Goal: Transaction & Acquisition: Purchase product/service

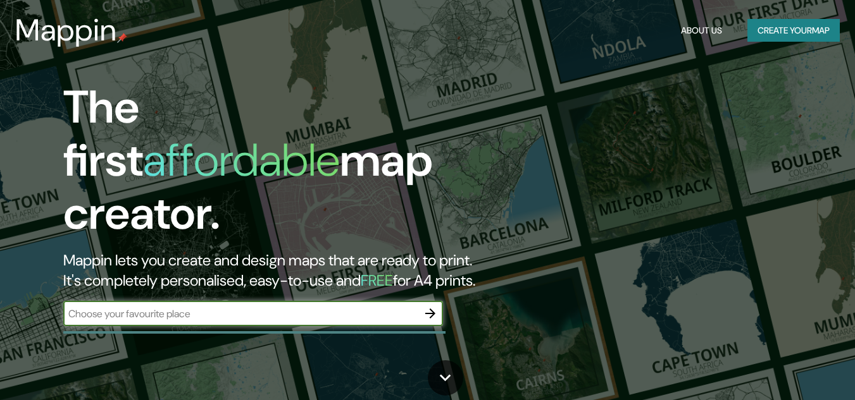
click at [181, 307] on input "text" at bounding box center [240, 314] width 354 height 15
click at [427, 306] on icon "button" at bounding box center [430, 313] width 15 height 15
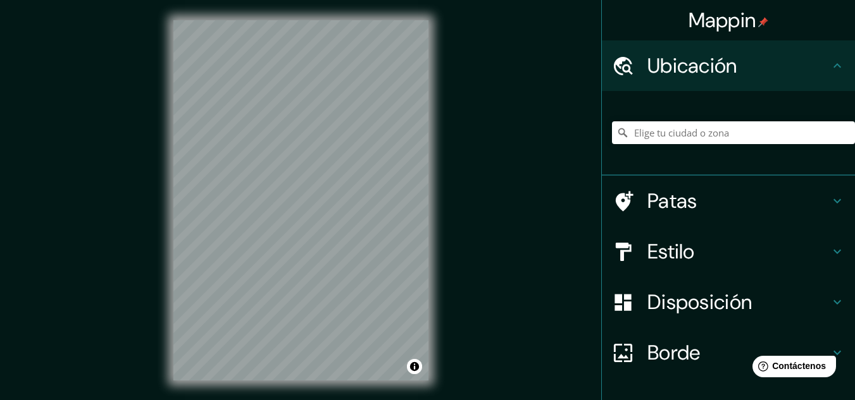
click at [829, 65] on icon at bounding box center [836, 65] width 15 height 15
click at [702, 133] on input "Elige tu ciudad o zona" at bounding box center [733, 132] width 243 height 23
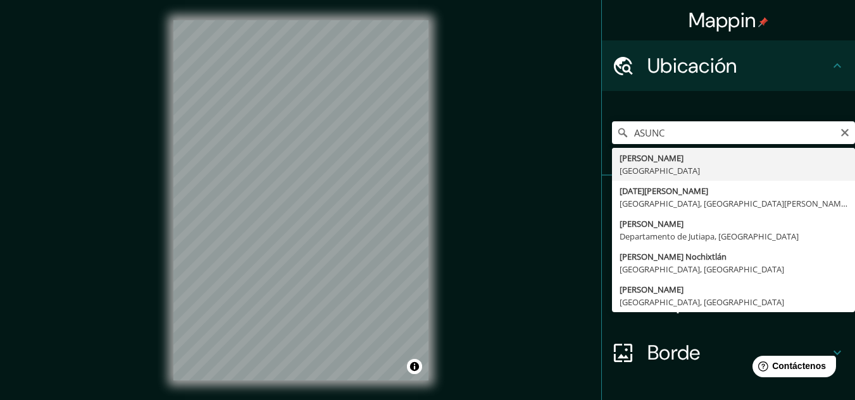
type input "[GEOGRAPHIC_DATA], [GEOGRAPHIC_DATA]"
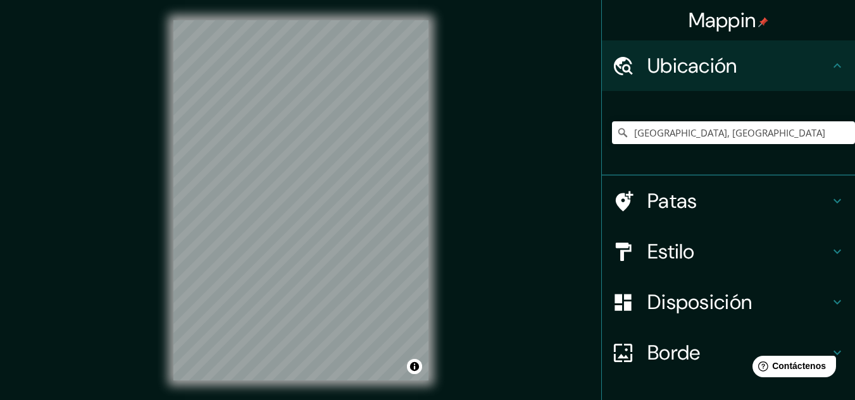
click at [675, 240] on font "Estilo" at bounding box center [670, 252] width 47 height 27
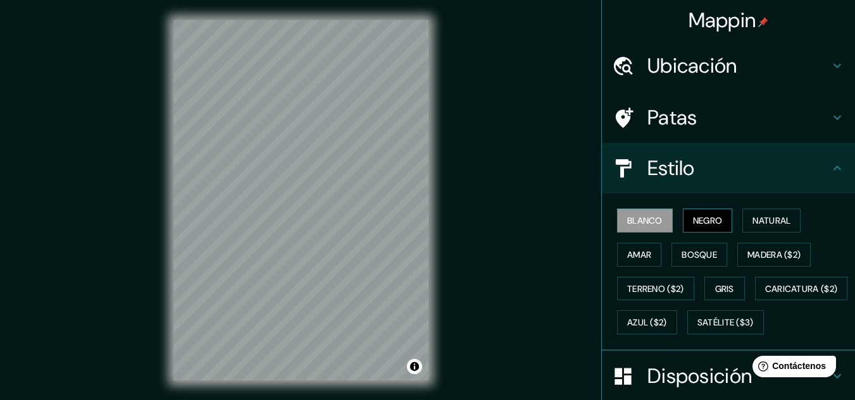
click at [690, 230] on button "Negro" at bounding box center [708, 221] width 50 height 24
click at [742, 225] on button "Natural" at bounding box center [771, 221] width 58 height 24
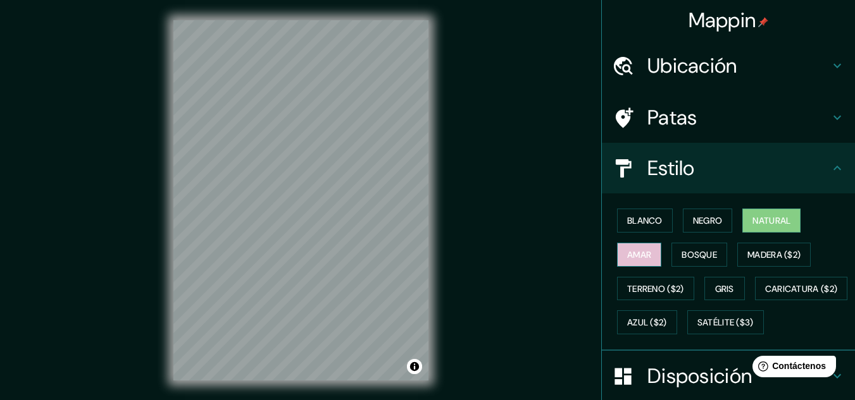
click at [640, 253] on font "Amar" at bounding box center [639, 254] width 24 height 11
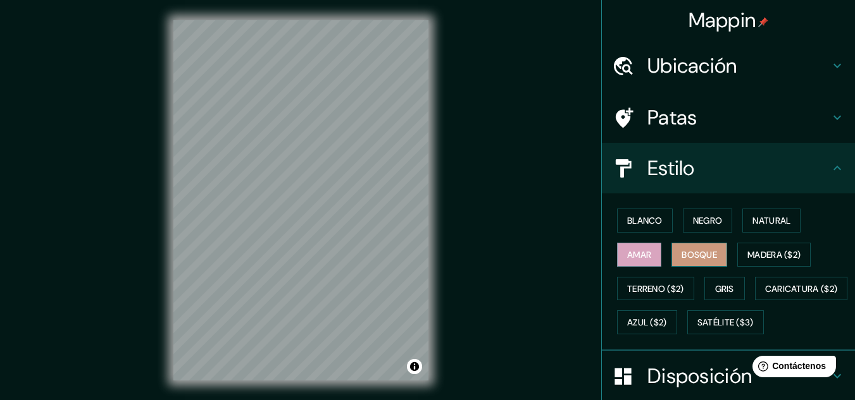
click at [683, 254] on font "Bosque" at bounding box center [698, 254] width 35 height 11
click at [776, 251] on font "Madera ($2)" at bounding box center [773, 254] width 53 height 11
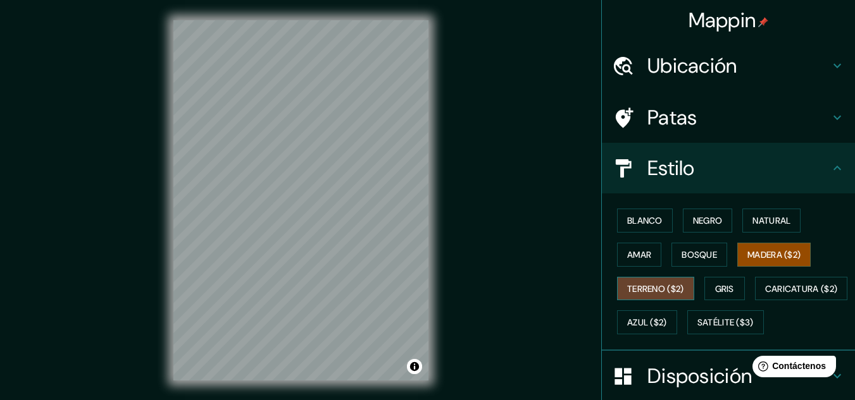
click at [658, 285] on font "Terreno ($2)" at bounding box center [655, 288] width 57 height 11
click at [704, 285] on button "Gris" at bounding box center [724, 289] width 40 height 24
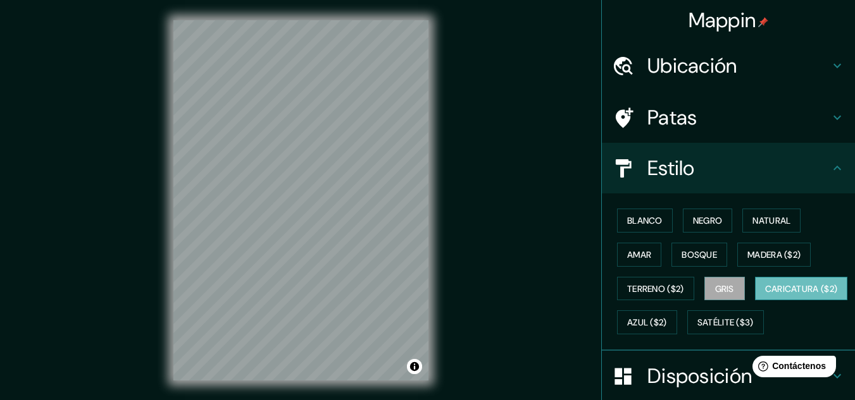
click at [765, 297] on font "Caricatura ($2)" at bounding box center [801, 289] width 73 height 16
click at [667, 316] on font "Azul ($2)" at bounding box center [647, 322] width 40 height 16
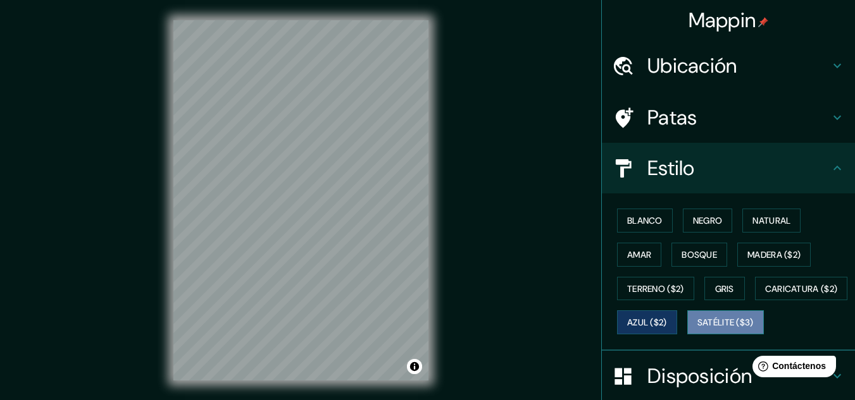
click at [697, 329] on font "Satélite ($3)" at bounding box center [725, 323] width 56 height 11
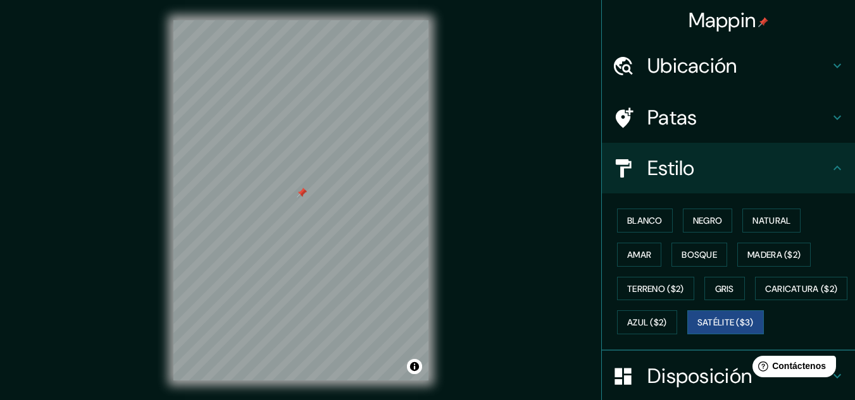
click at [297, 20] on div at bounding box center [300, 20] width 255 height 0
click at [290, 20] on div at bounding box center [300, 20] width 255 height 0
drag, startPoint x: 497, startPoint y: 194, endPoint x: 227, endPoint y: 430, distance: 358.7
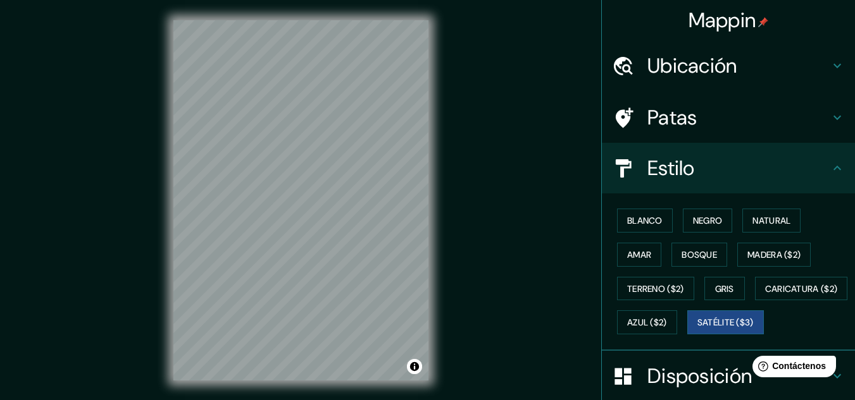
click at [227, 400] on html "Mappin Ubicación [PERSON_NAME], [GEOGRAPHIC_DATA] Patas Estilo Blanco Negro Nat…" at bounding box center [427, 200] width 855 height 400
click at [271, 20] on div at bounding box center [300, 20] width 255 height 0
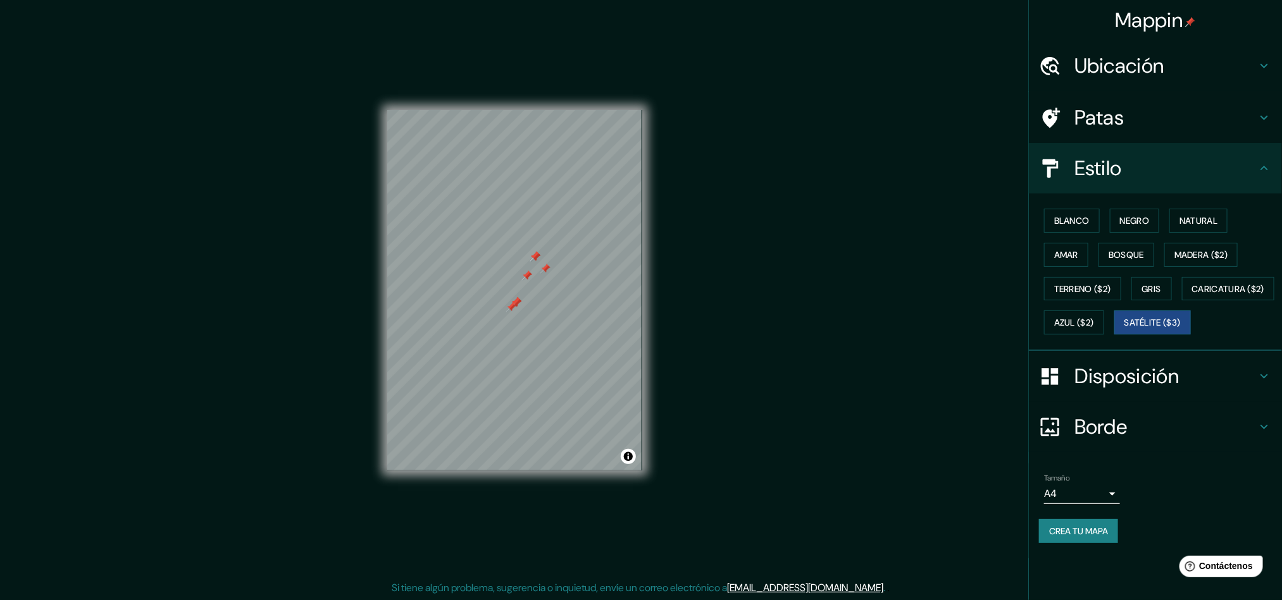
click at [521, 298] on div at bounding box center [516, 303] width 10 height 10
click at [854, 329] on font "Satélite ($3)" at bounding box center [1152, 323] width 56 height 11
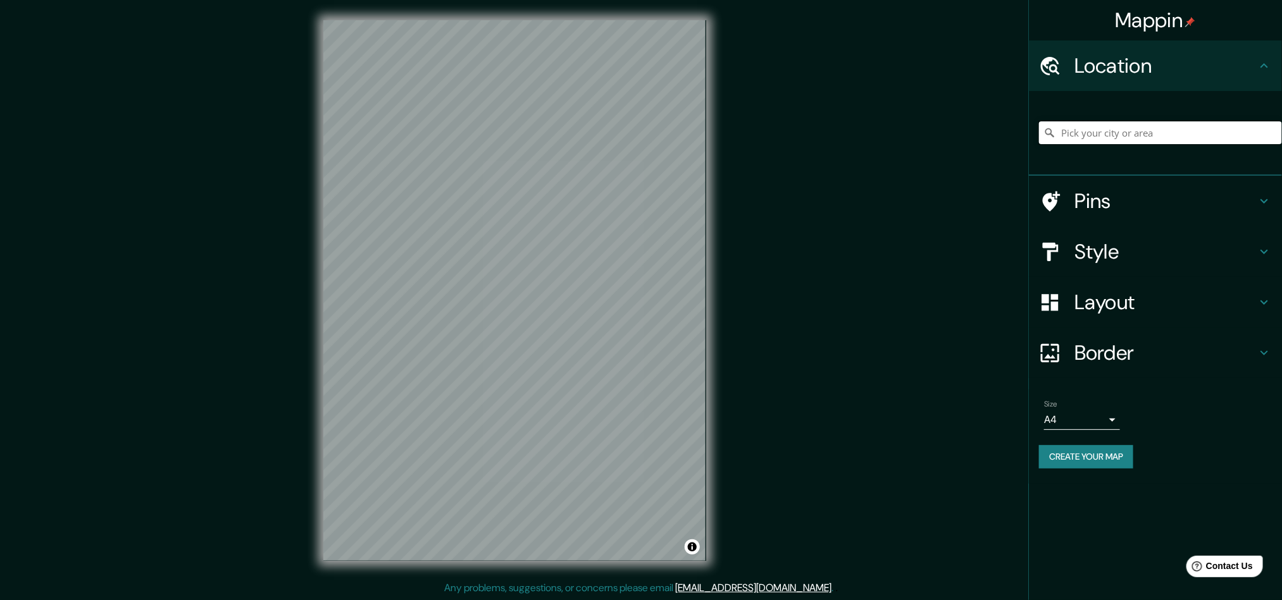
click at [1133, 137] on input "Pick your city or area" at bounding box center [1160, 132] width 243 height 23
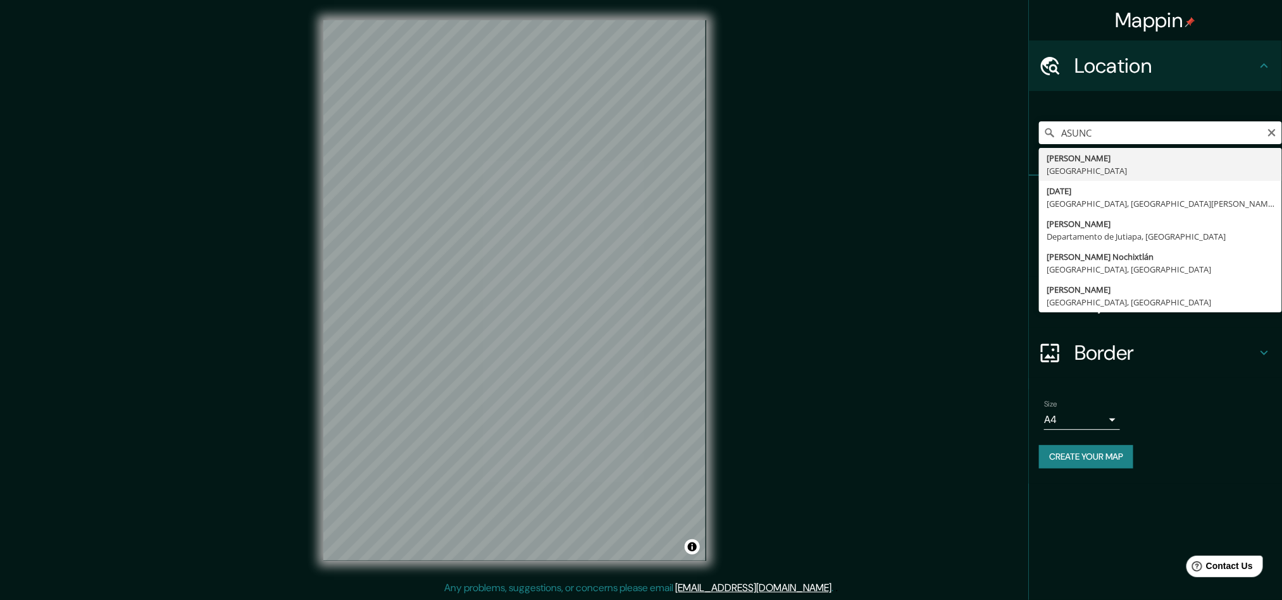
type input "[GEOGRAPHIC_DATA], [GEOGRAPHIC_DATA]"
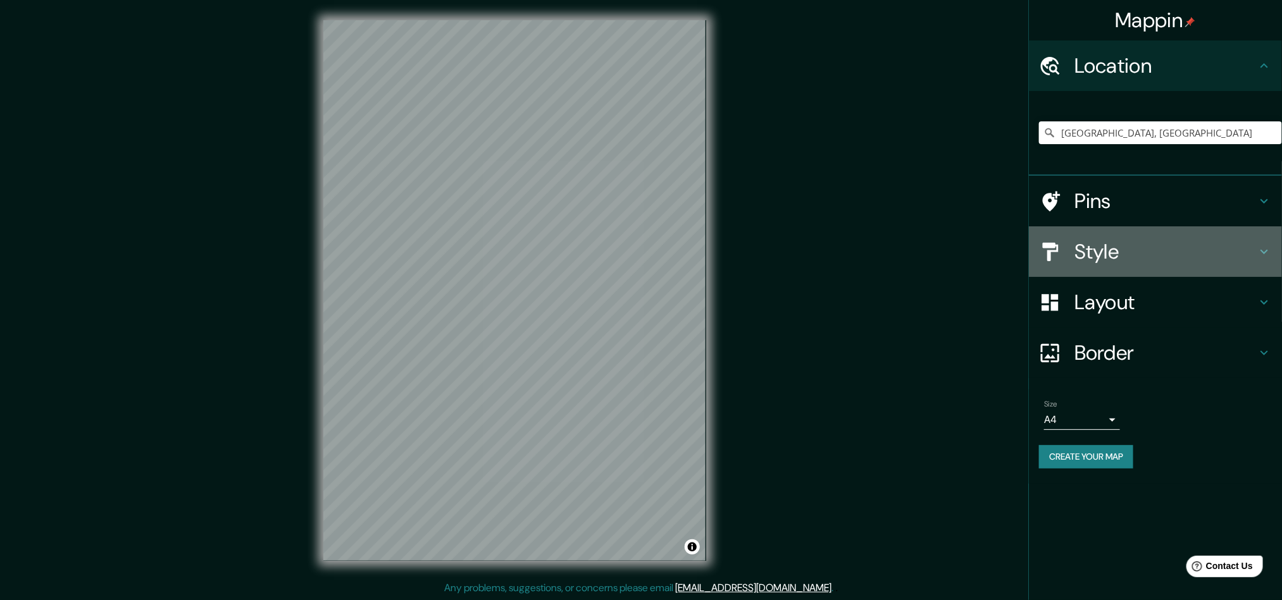
click at [1120, 251] on h4 "Style" at bounding box center [1165, 251] width 182 height 25
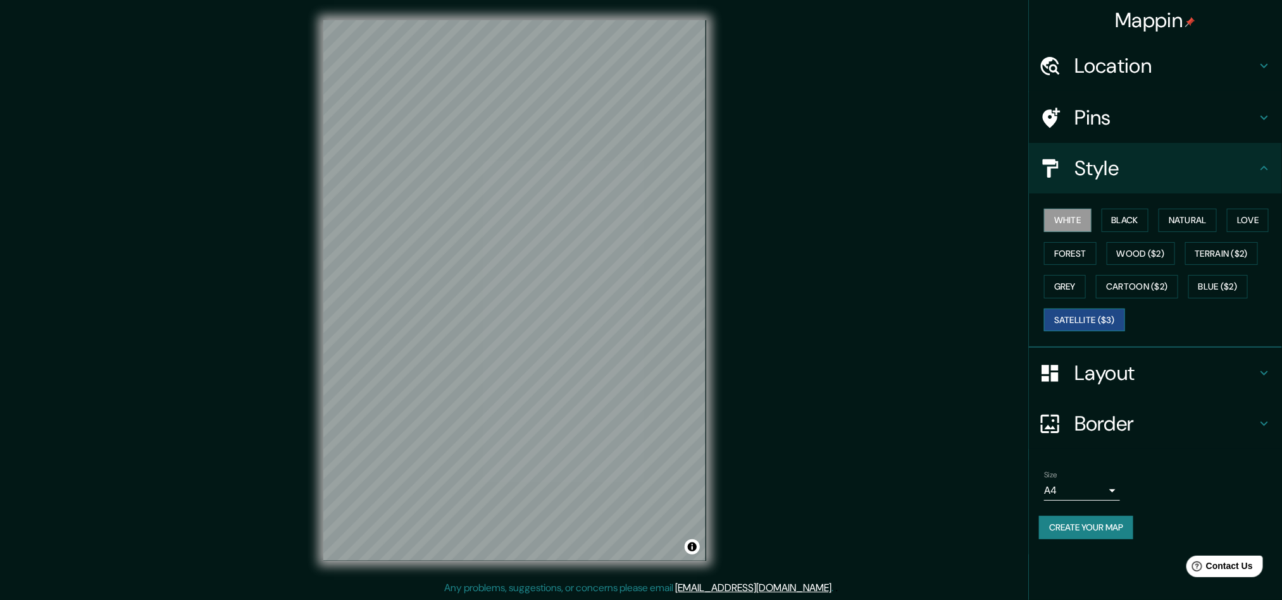
click at [1125, 323] on button "Satellite ($3)" at bounding box center [1084, 320] width 81 height 23
